Goal: Task Accomplishment & Management: Manage account settings

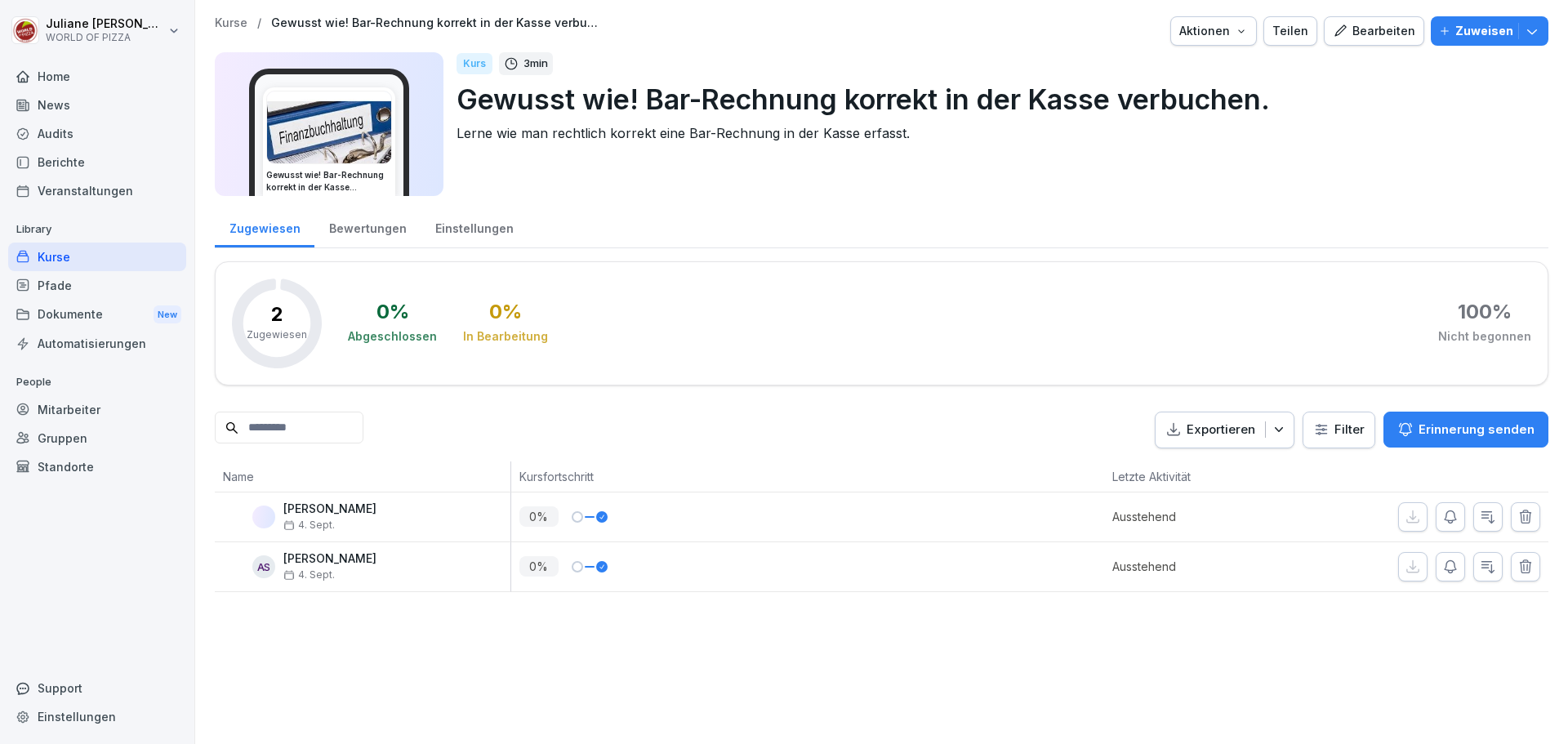
click at [55, 256] on div "Kurse" at bounding box center [98, 257] width 178 height 29
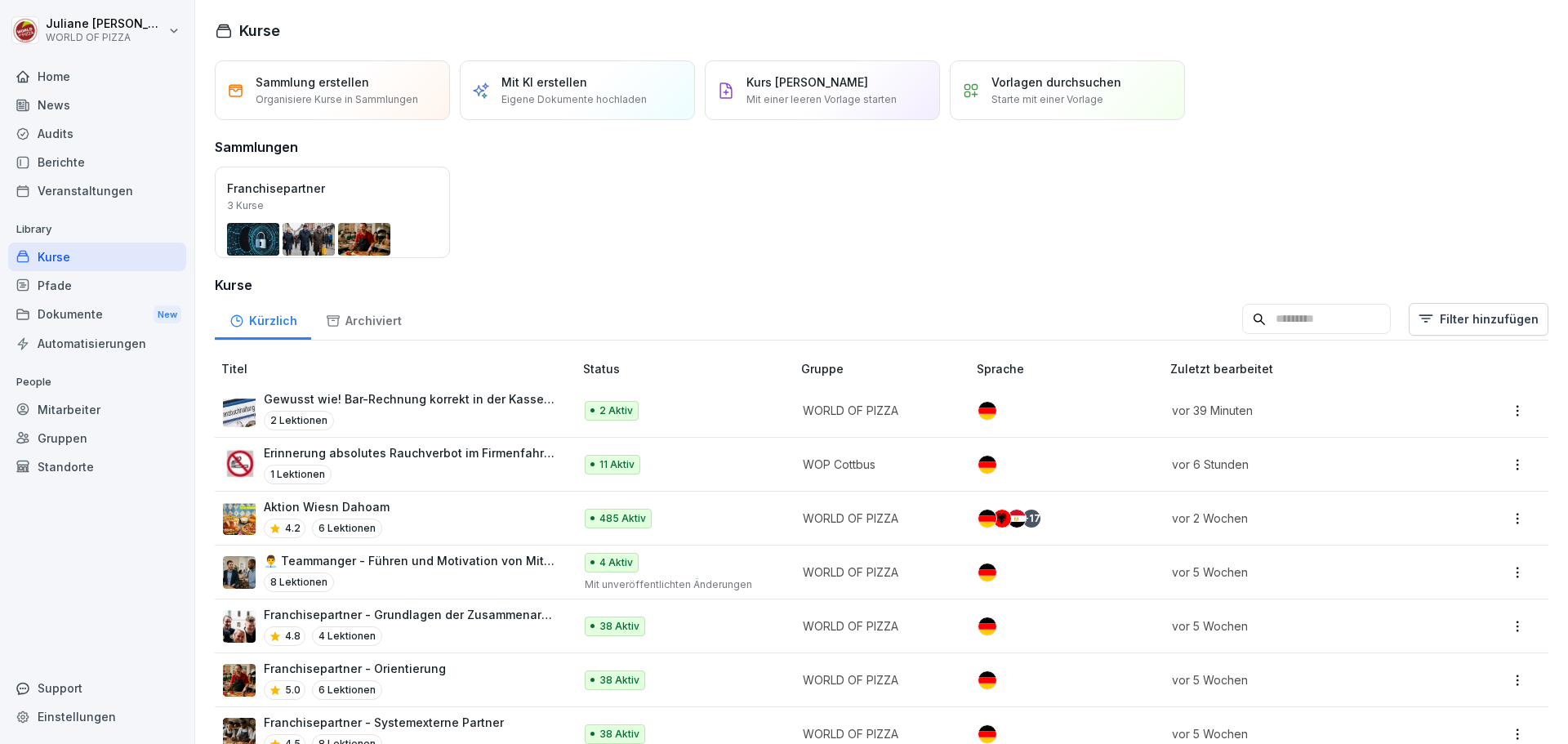
click at [68, 407] on div "Mitarbeiter" at bounding box center [98, 409] width 178 height 29
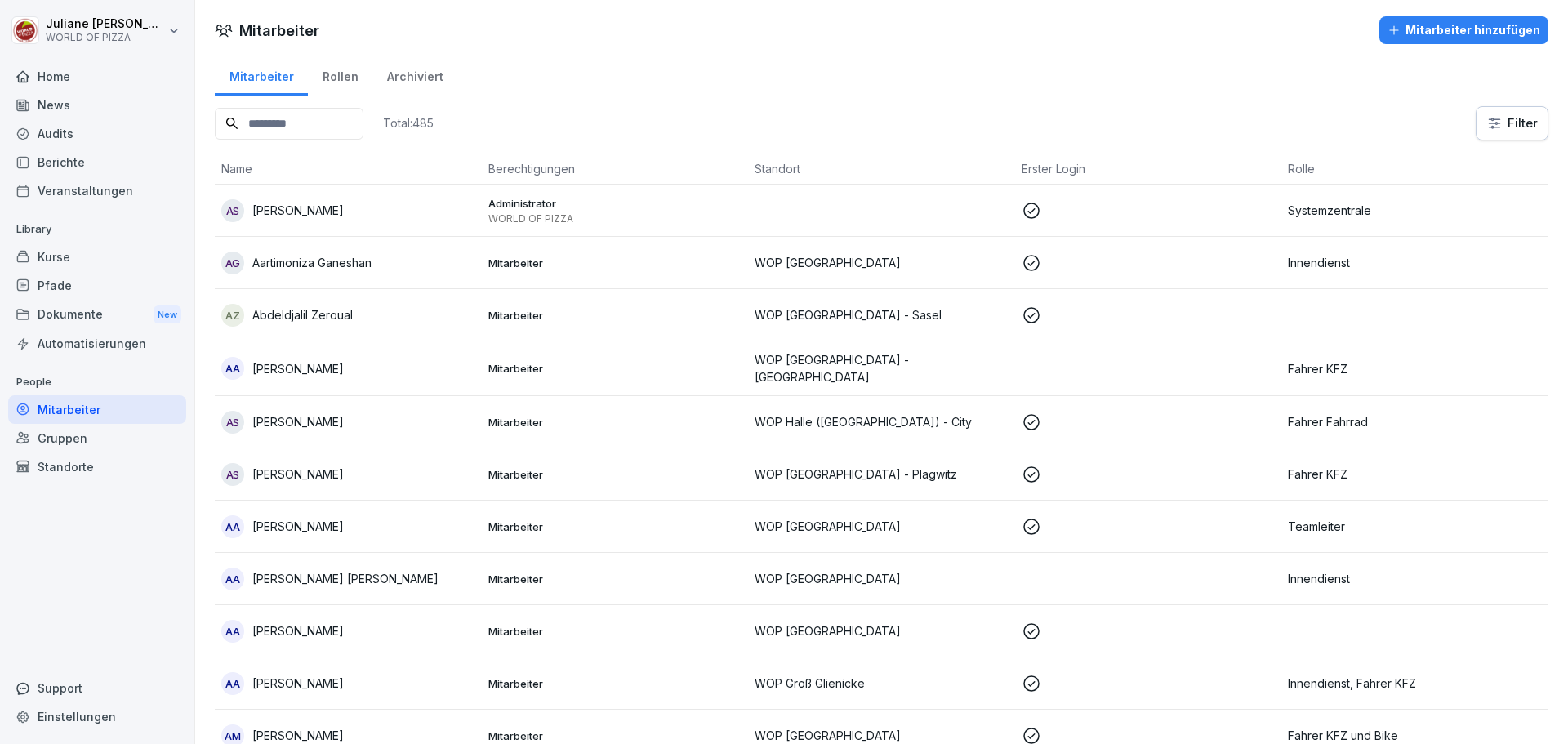
click at [306, 121] on input at bounding box center [289, 123] width 149 height 32
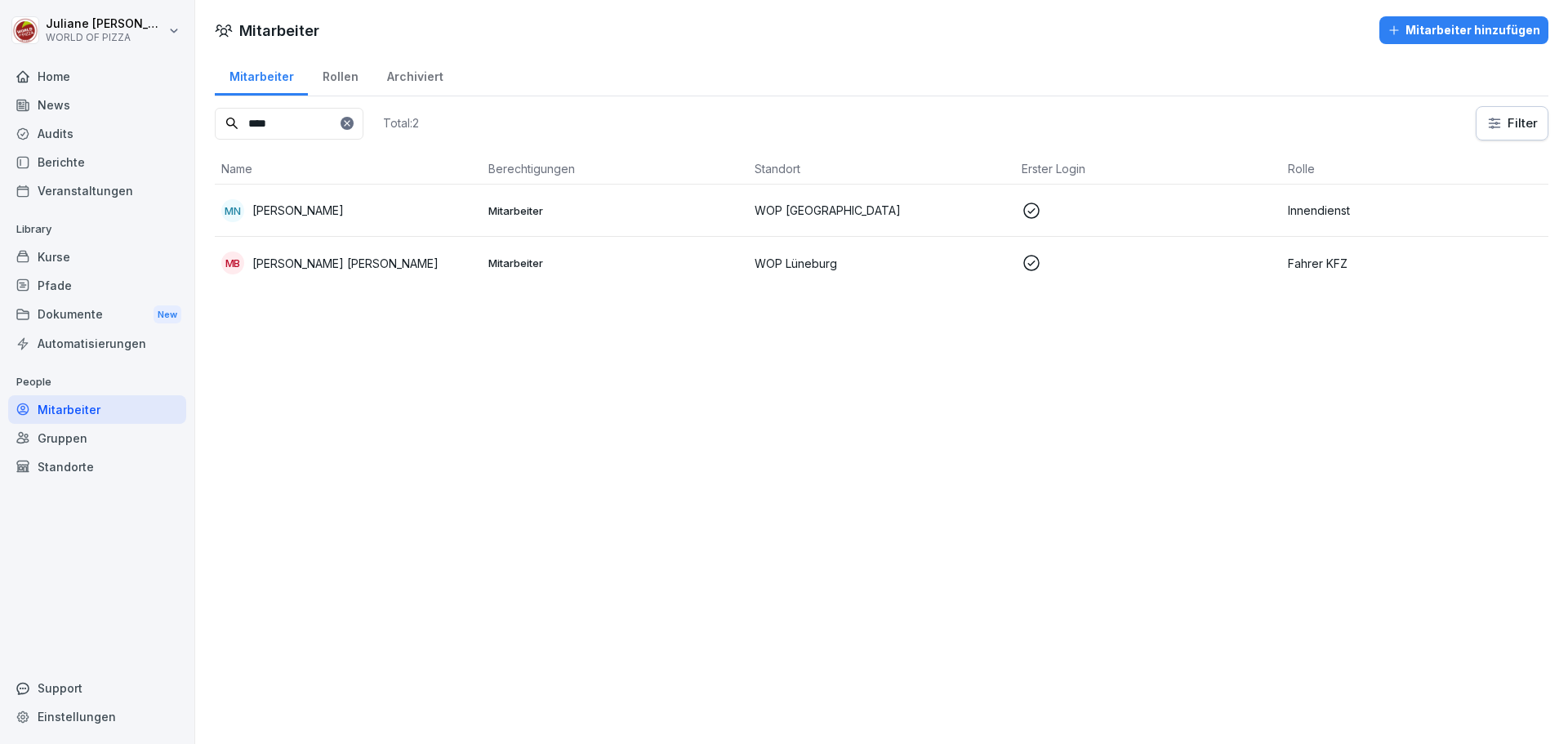
type input "****"
click at [337, 214] on p "[PERSON_NAME]" at bounding box center [297, 210] width 91 height 17
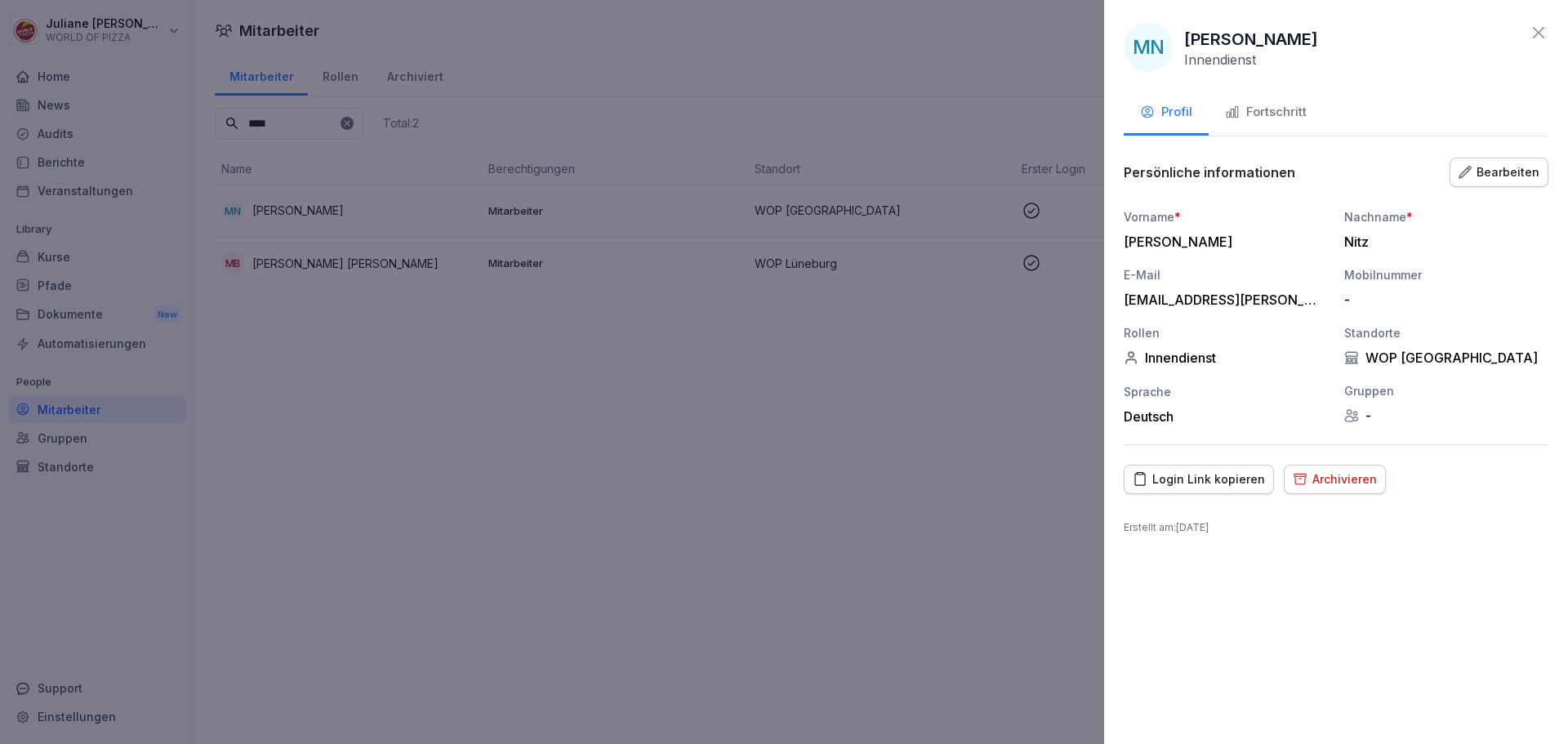
click at [1282, 116] on div "Fortschritt" at bounding box center [1266, 112] width 82 height 19
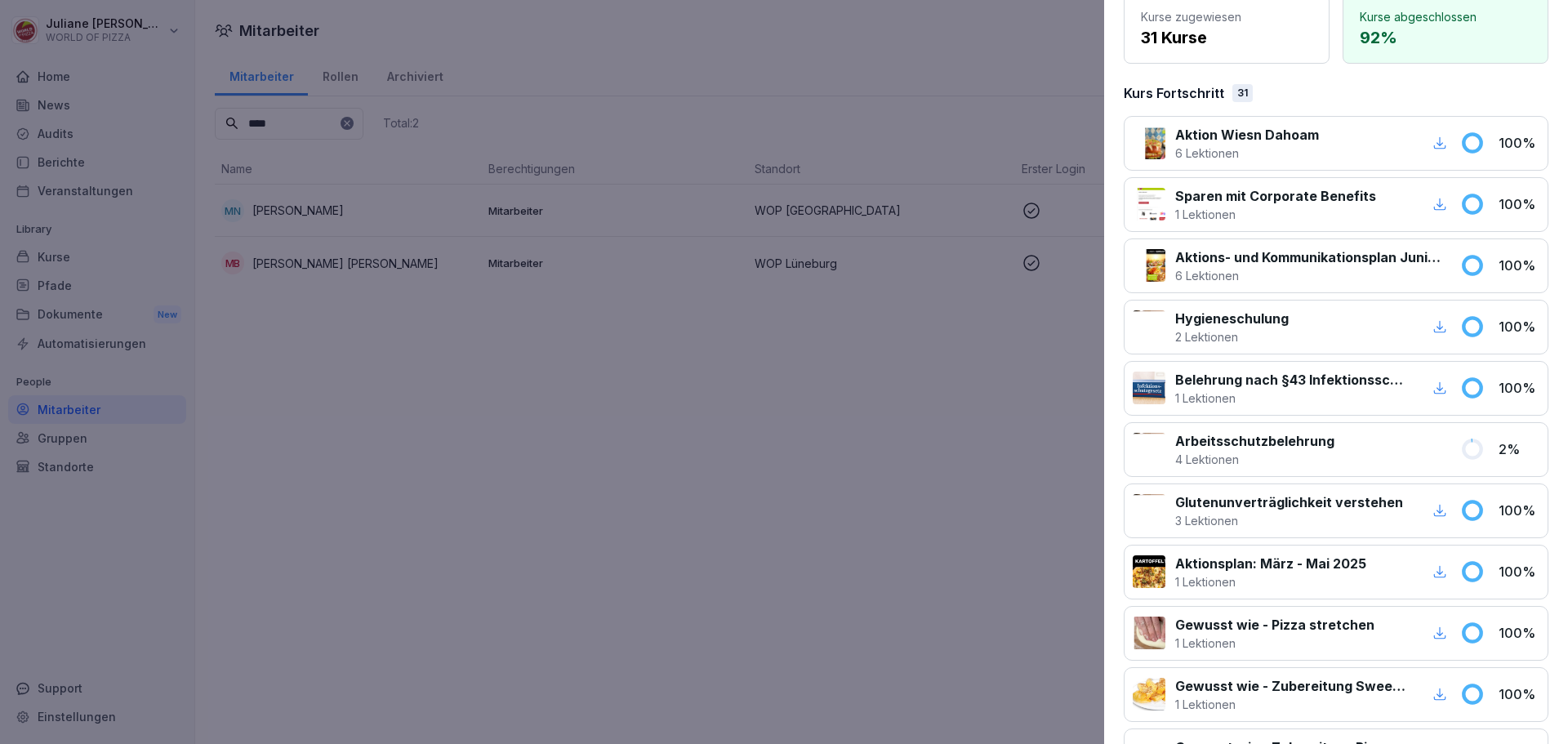
scroll to position [163, 0]
click at [1292, 449] on p "4 Lektionen" at bounding box center [1255, 457] width 159 height 17
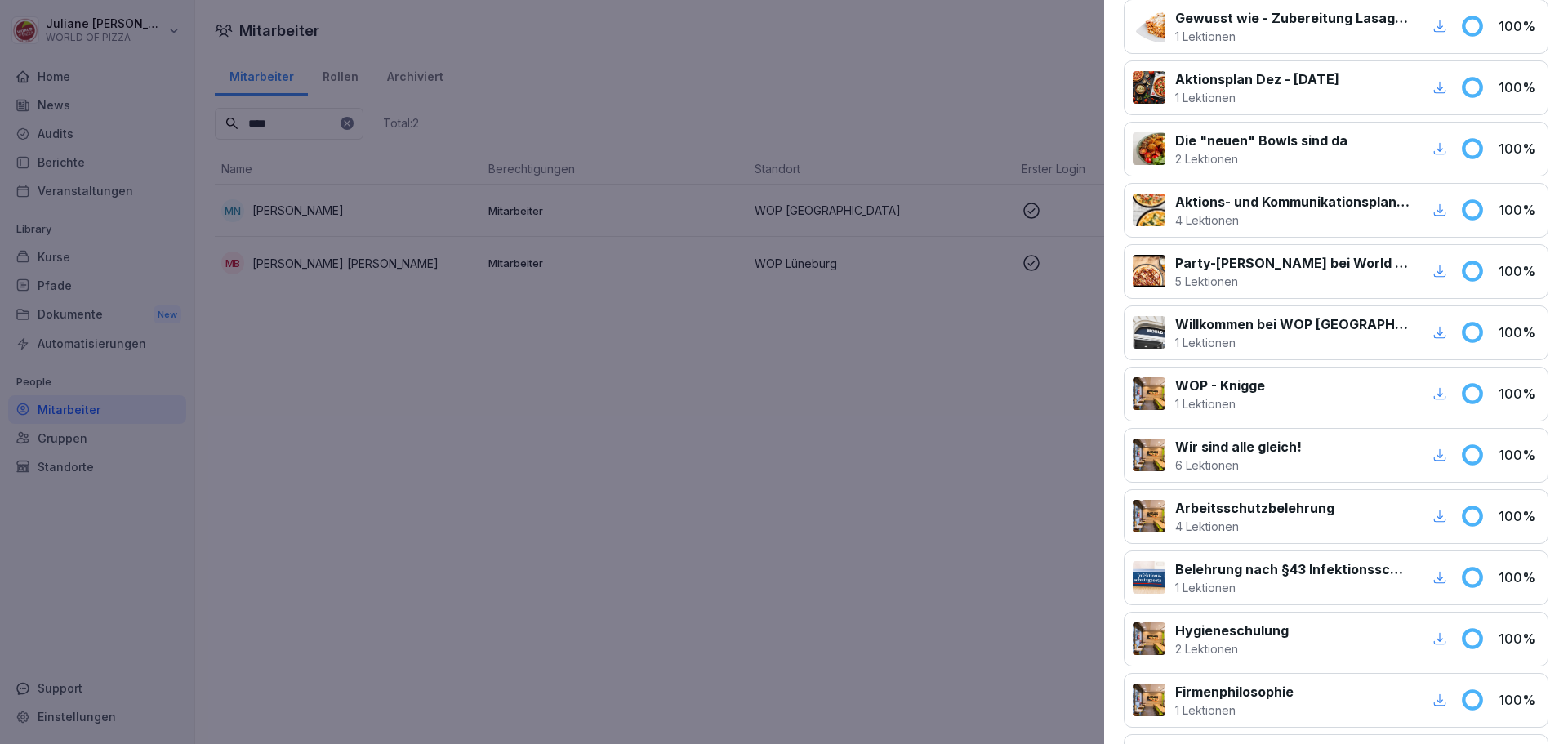
scroll to position [1372, 0]
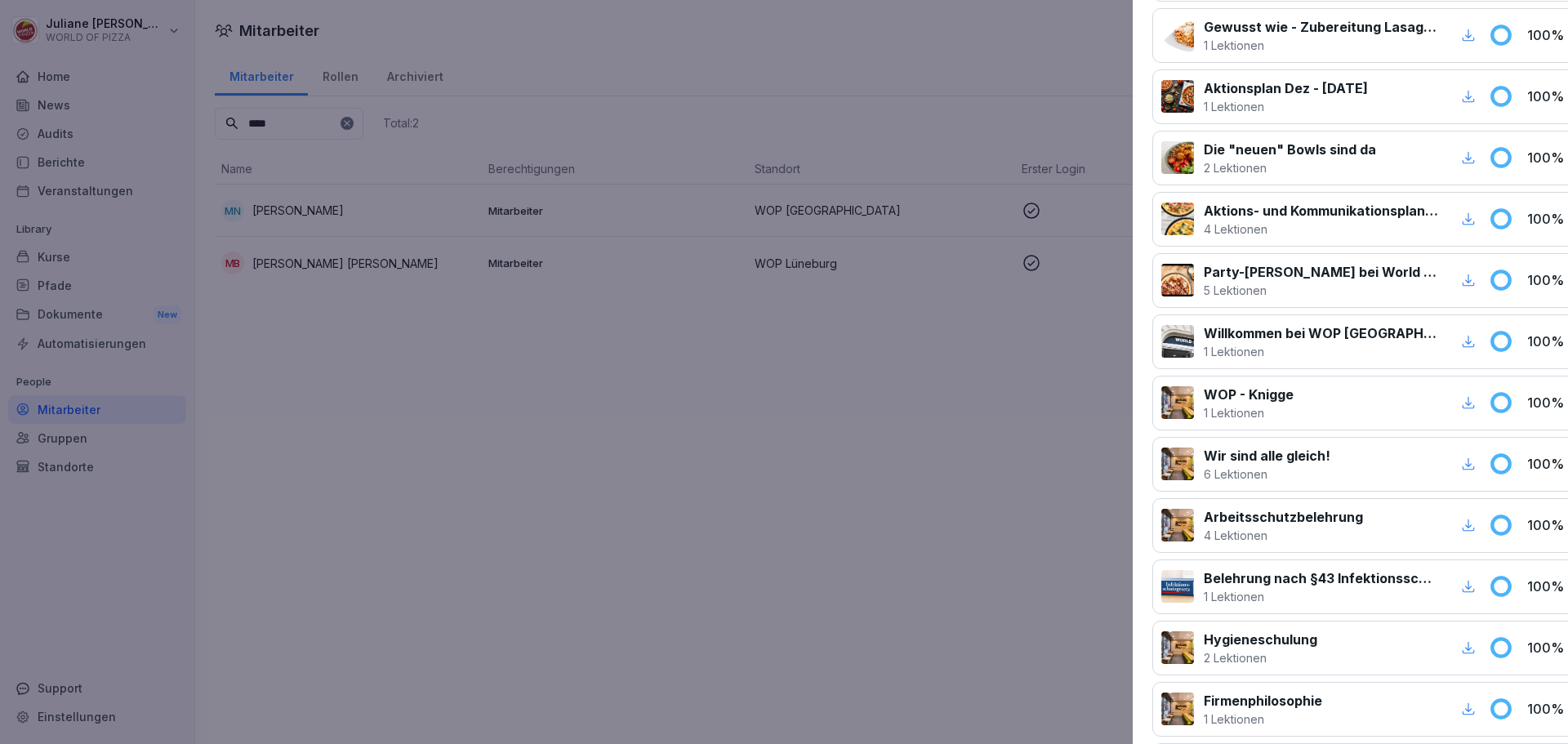
click at [685, 460] on div at bounding box center [784, 372] width 1568 height 744
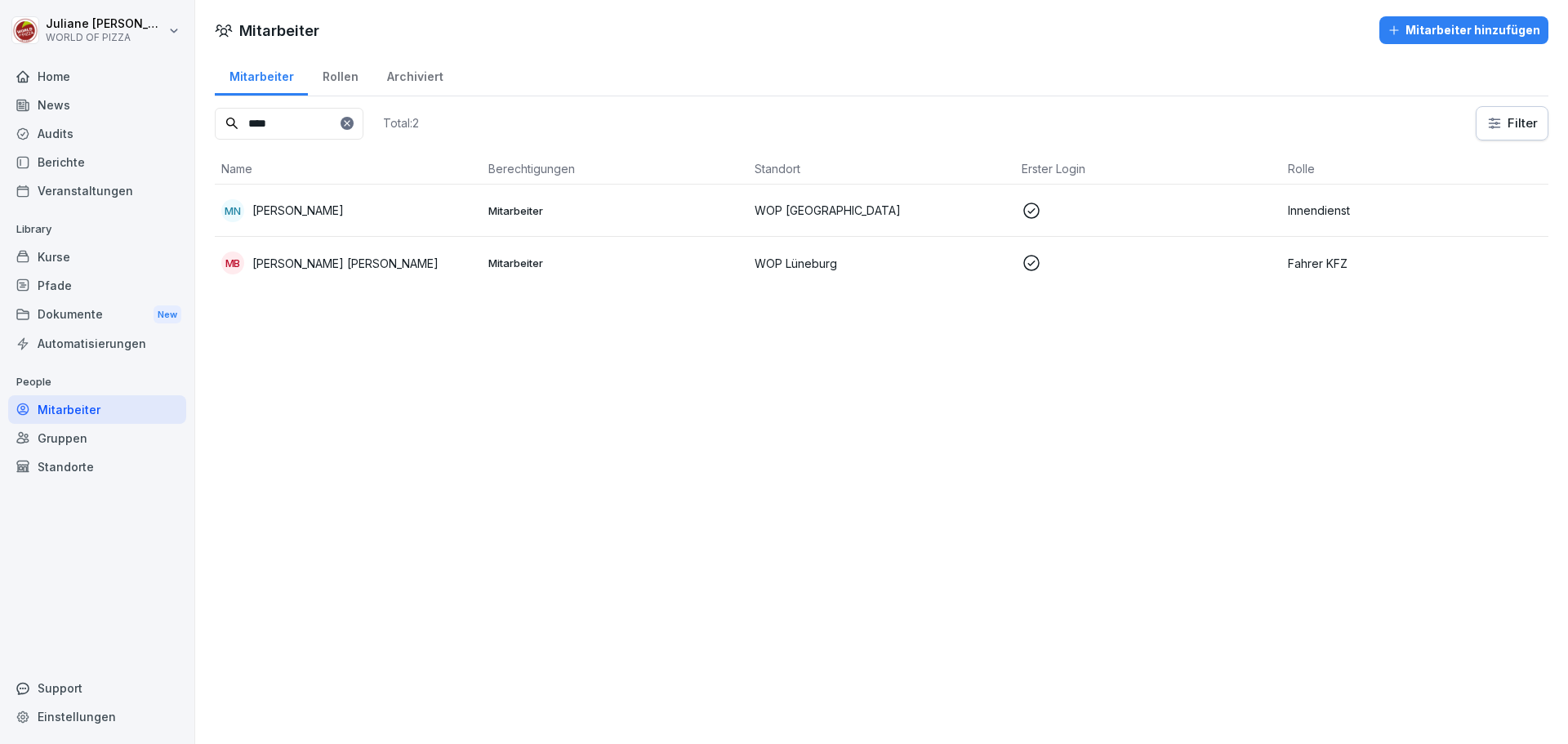
click at [277, 202] on p "[PERSON_NAME]" at bounding box center [297, 210] width 91 height 17
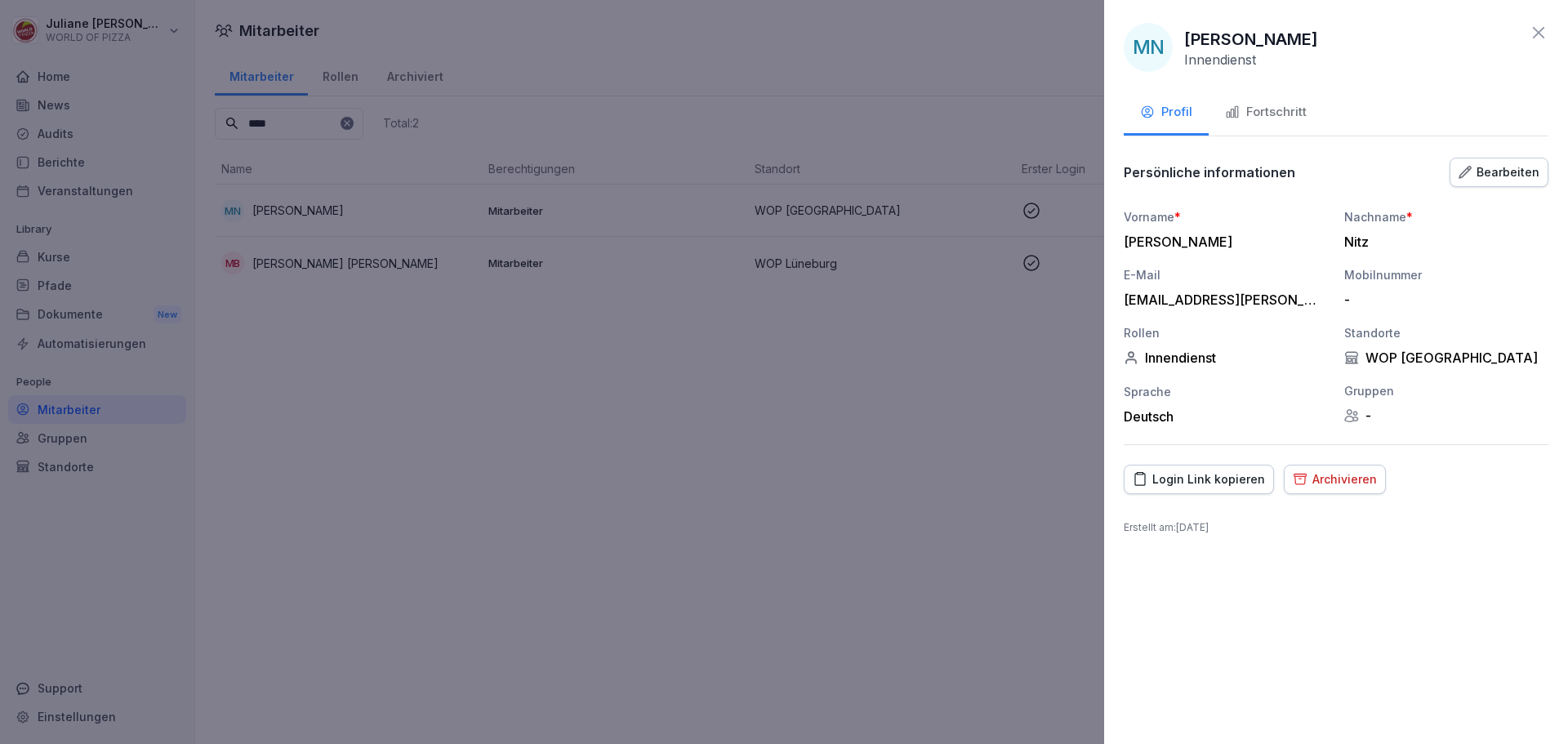
click at [1209, 475] on div "Login Link kopieren" at bounding box center [1199, 479] width 132 height 18
click at [1264, 109] on div "Fortschritt" at bounding box center [1266, 112] width 82 height 19
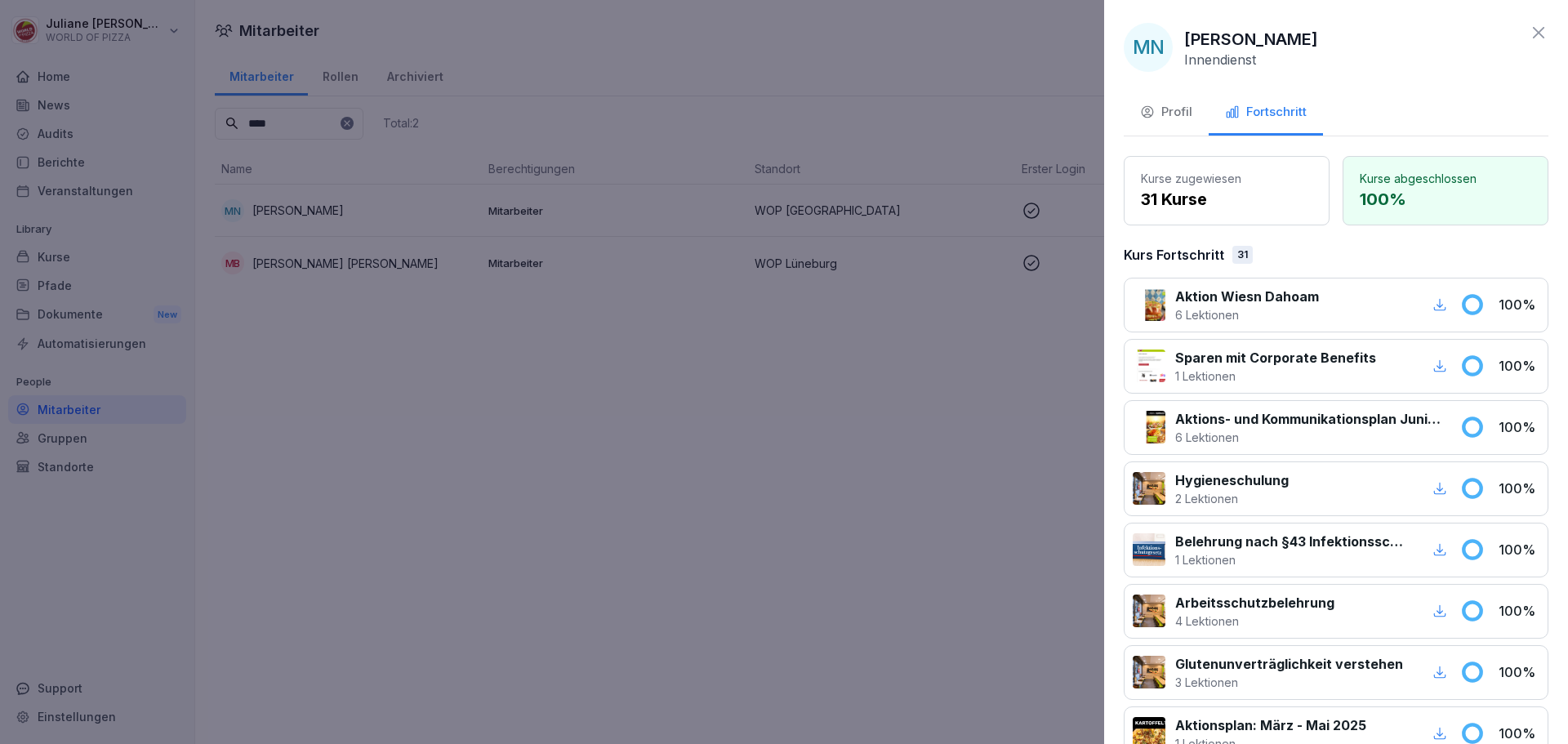
click at [902, 519] on div at bounding box center [784, 372] width 1568 height 744
